Goal: Transaction & Acquisition: Obtain resource

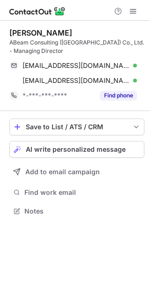
scroll to position [204, 150]
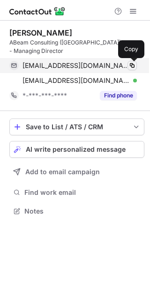
click at [132, 65] on span at bounding box center [131, 65] width 7 height 7
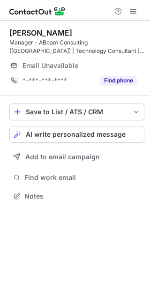
scroll to position [189, 150]
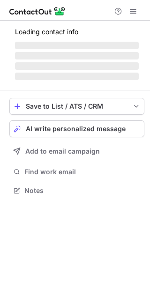
scroll to position [189, 150]
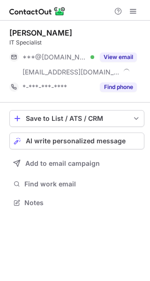
scroll to position [196, 150]
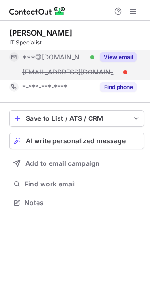
click at [122, 53] on button "View email" at bounding box center [118, 56] width 37 height 9
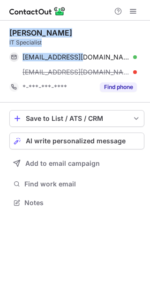
drag, startPoint x: 8, startPoint y: 28, endPoint x: 83, endPoint y: 49, distance: 77.2
click at [83, 49] on div "Naoki Kudo IT Specialist nanoni@gmail.com Verified Copy naoki@scalably.com *-**…" at bounding box center [75, 119] width 150 height 196
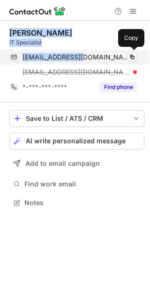
copy div "Naoki Kudo IT Specialist nanoni@gmail.com"
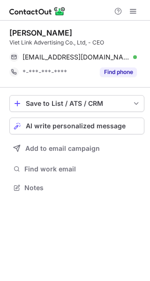
scroll to position [181, 150]
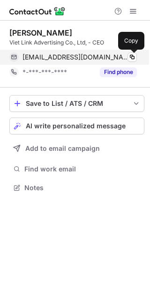
click at [136, 53] on div "[EMAIL_ADDRESS][DOMAIN_NAME] Verified" at bounding box center [79, 57] width 114 height 8
click at [132, 57] on span at bounding box center [131, 56] width 7 height 7
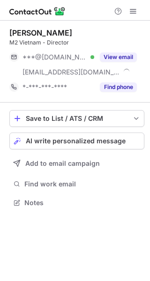
scroll to position [196, 150]
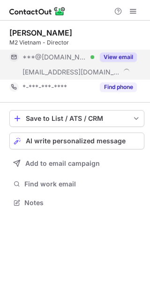
click at [130, 57] on button "View email" at bounding box center [118, 56] width 37 height 9
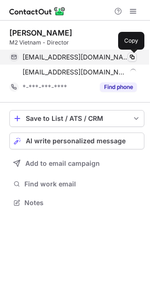
click at [130, 58] on span at bounding box center [131, 56] width 7 height 7
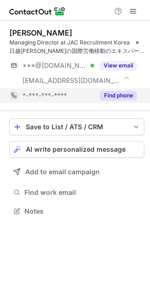
scroll to position [204, 150]
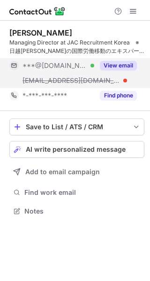
click at [116, 64] on button "View email" at bounding box center [118, 65] width 37 height 9
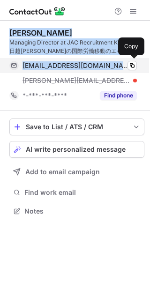
drag, startPoint x: 9, startPoint y: 29, endPoint x: 106, endPoint y: 61, distance: 101.5
click at [106, 61] on div "Masashi Kato Managing Director at JAC Recruitment Korea　※日越韓中の国際労働移動のエキスパート＃つなが…" at bounding box center [76, 65] width 135 height 75
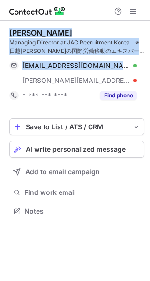
copy div "Masashi Kato Managing Director at JAC Recruitment Korea　※日越韓中の国際労働移動のエキスパート＃つなが…"
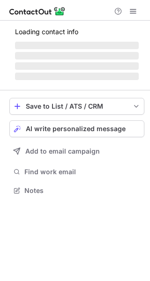
scroll to position [189, 150]
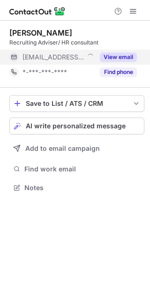
click at [125, 56] on button "View email" at bounding box center [118, 56] width 37 height 9
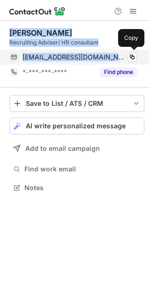
drag, startPoint x: 10, startPoint y: 31, endPoint x: 128, endPoint y: 62, distance: 122.2
click at [128, 62] on div "Ryosuke Higuchi Recruiting Adviser/ HR consultant ryosuke@rgf-hragent.asia Copy…" at bounding box center [76, 53] width 135 height 51
copy div "Ryosuke Higuchi Recruiting Adviser/ HR consultant ryosuke@rgf-hragent.asia"
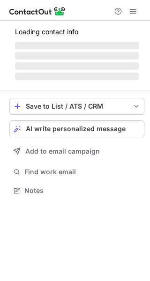
scroll to position [4, 5]
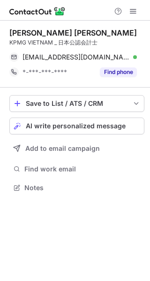
scroll to position [181, 150]
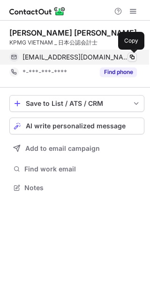
click at [131, 56] on span at bounding box center [131, 56] width 7 height 7
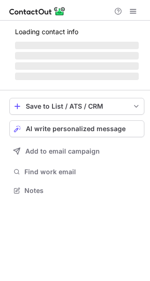
scroll to position [189, 150]
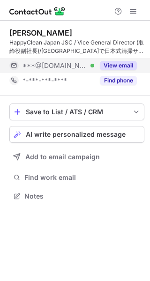
click at [128, 67] on button "View email" at bounding box center [118, 65] width 37 height 9
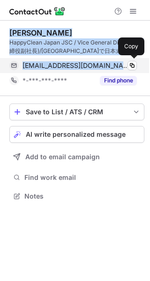
drag, startPoint x: 10, startPoint y: 31, endPoint x: 99, endPoint y: 67, distance: 96.3
click at [99, 67] on div "Makoto Oishi HappyClean Japan JSC / Vice General Director (取締役副社長)/ベトナムで日本式清掃サー…" at bounding box center [76, 58] width 135 height 60
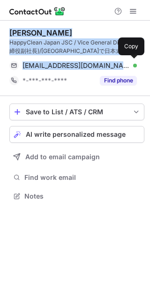
copy div "Makoto Oishi HappyClean Japan JSC / Vice General Director (取締役副社長)/ベトナムで日本式清掃サー…"
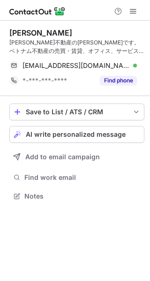
scroll to position [189, 150]
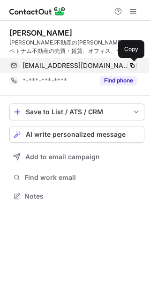
click at [132, 65] on span at bounding box center [131, 65] width 7 height 7
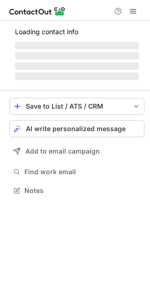
scroll to position [4, 5]
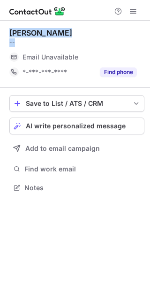
drag, startPoint x: 113, startPoint y: 41, endPoint x: 6, endPoint y: 31, distance: 107.1
click at [6, 31] on div "GAKU YAMASHITA -- Email Unavailable Email address *-***-***-**** Find phone Sav…" at bounding box center [75, 111] width 150 height 181
copy div "GAKU YAMASHITA --"
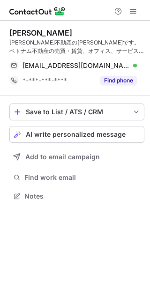
scroll to position [189, 150]
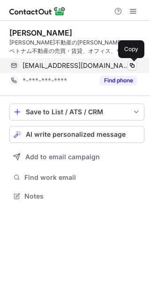
drag, startPoint x: 130, startPoint y: 65, endPoint x: 124, endPoint y: 65, distance: 5.7
click at [128, 66] on button at bounding box center [131, 65] width 9 height 9
